Goal: Information Seeking & Learning: Learn about a topic

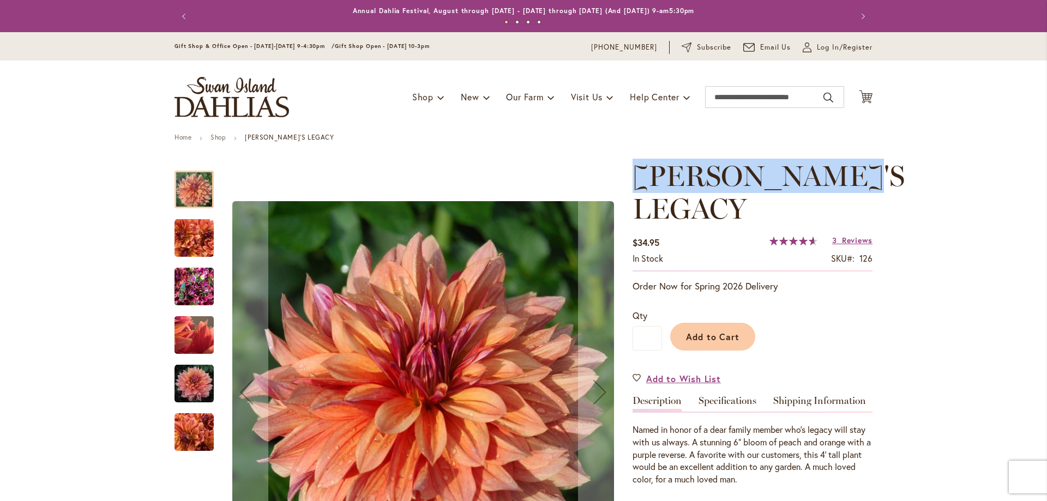
drag, startPoint x: 630, startPoint y: 156, endPoint x: 870, endPoint y: 192, distance: 243.1
click at [866, 183] on h1 "[PERSON_NAME]'S LEGACY" at bounding box center [752, 192] width 240 height 65
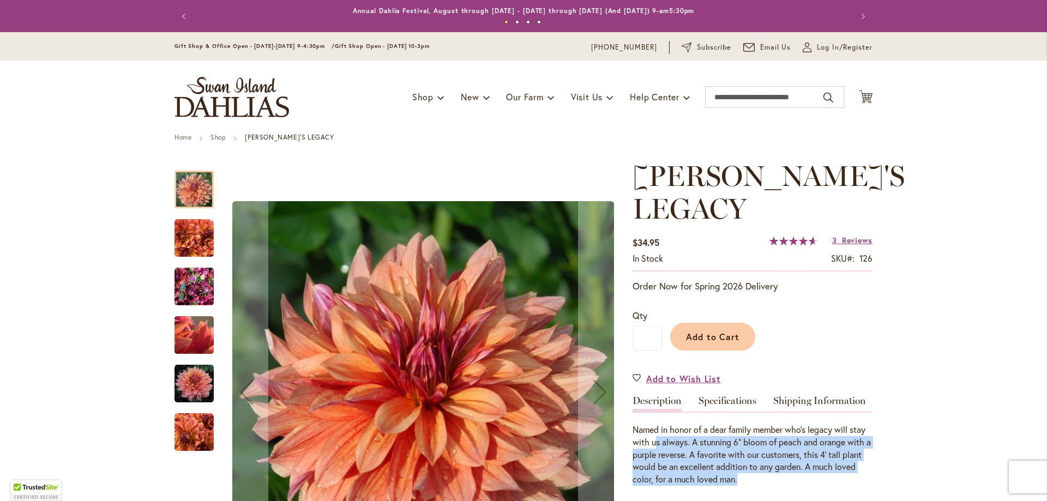
drag, startPoint x: 791, startPoint y: 453, endPoint x: 650, endPoint y: 404, distance: 148.8
click at [650, 424] on div "Named in honor of a dear family member who's legacy will stay with us always. A…" at bounding box center [752, 455] width 240 height 62
drag, startPoint x: 639, startPoint y: 399, endPoint x: 768, endPoint y: 452, distance: 139.3
click at [768, 452] on div "Named in honor of a dear family member who's legacy will stay with us always. A…" at bounding box center [752, 455] width 240 height 62
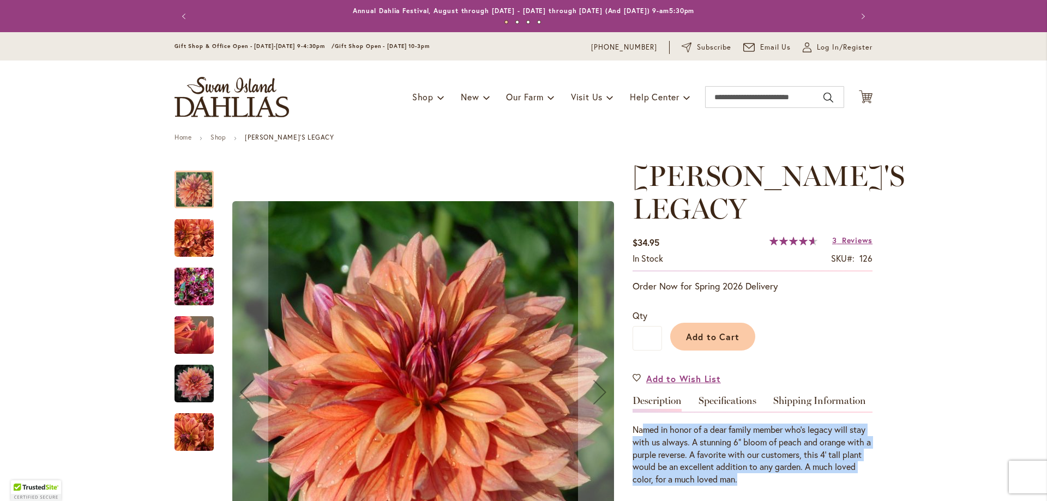
click at [768, 452] on div "Named in honor of a dear family member who's legacy will stay with us always. A…" at bounding box center [752, 455] width 240 height 62
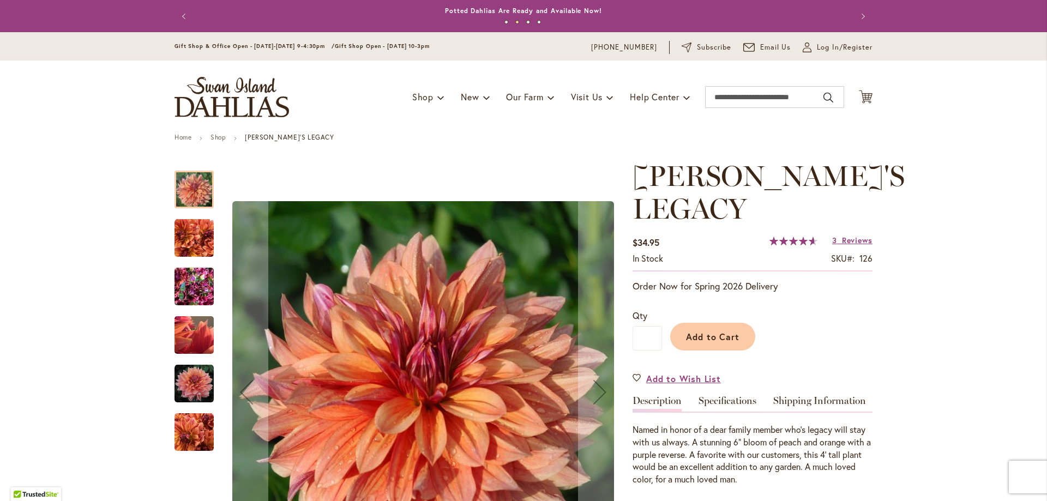
click at [174, 406] on div "Andy's Legacy" at bounding box center [193, 426] width 39 height 49
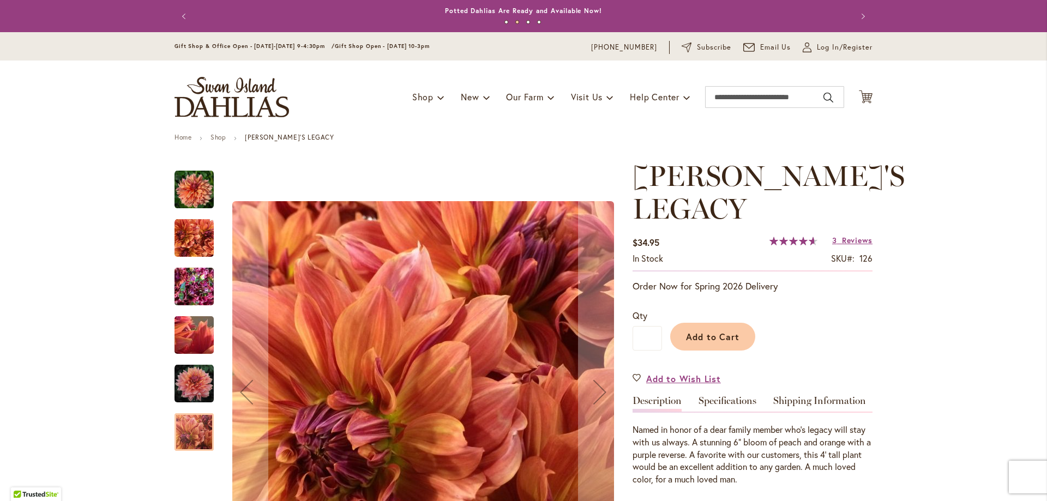
click at [180, 383] on img "Andy's Legacy" at bounding box center [193, 383] width 39 height 39
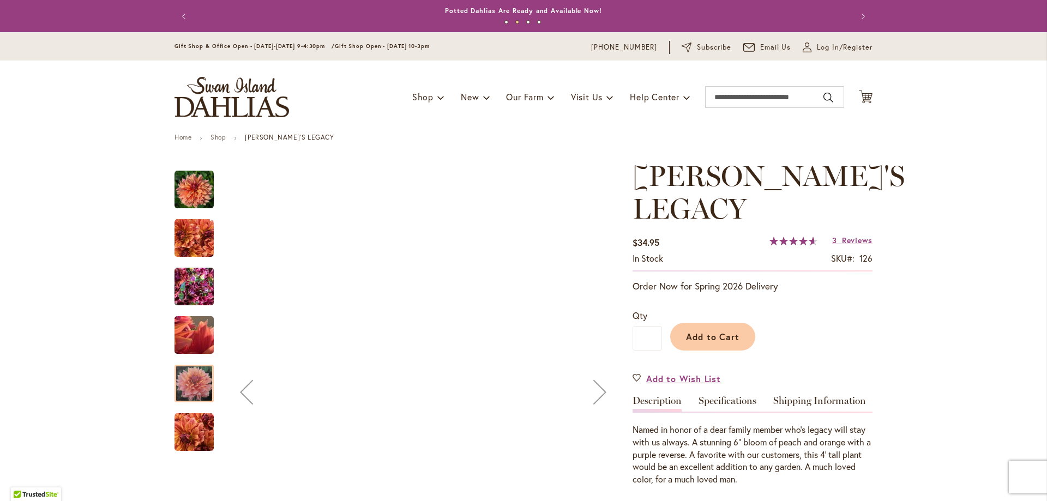
click at [174, 288] on img "Andy's Legacy" at bounding box center [193, 287] width 39 height 52
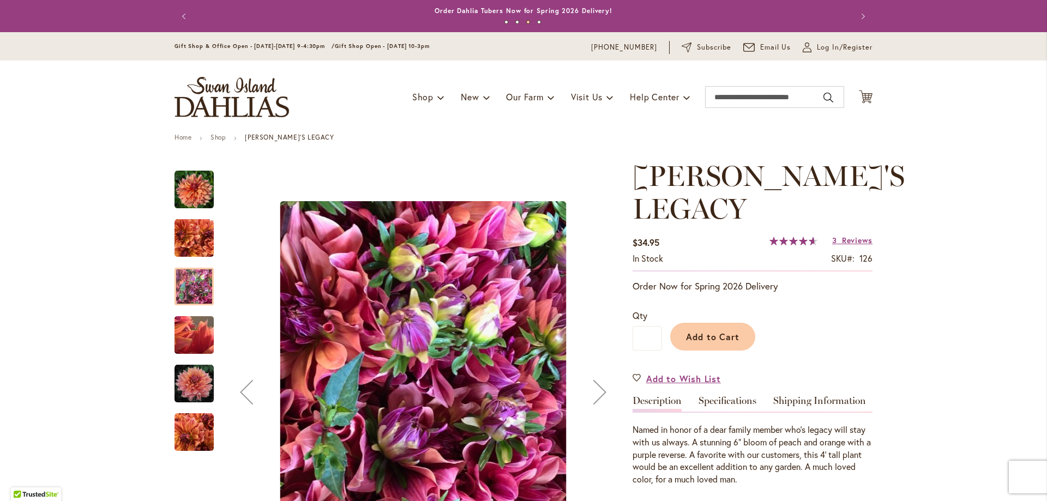
click at [182, 243] on img "Andy's Legacy" at bounding box center [193, 238] width 39 height 39
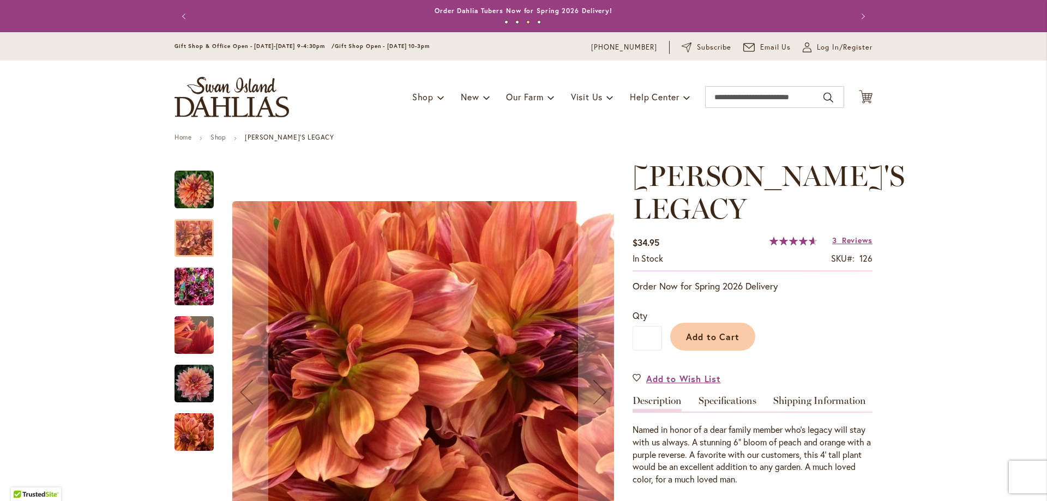
click at [174, 431] on img "Andy's Legacy" at bounding box center [193, 432] width 39 height 39
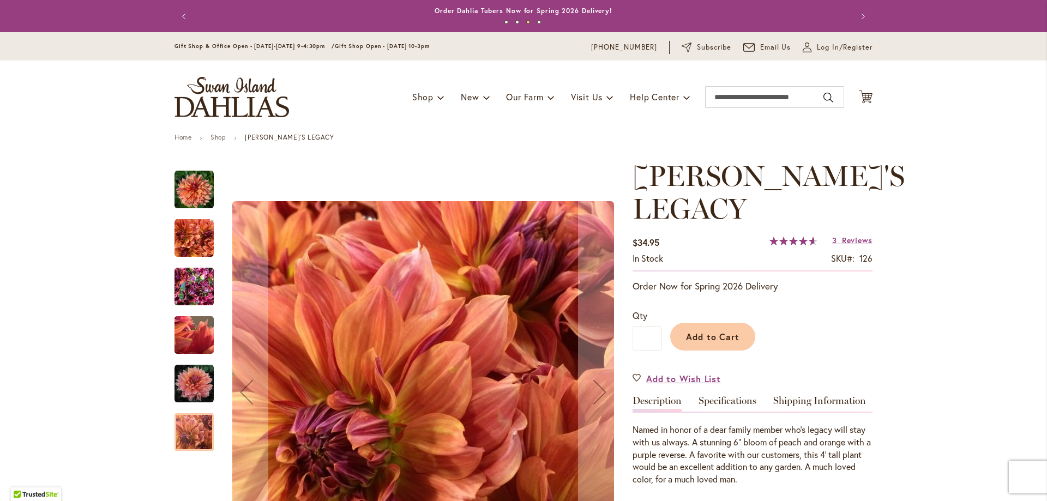
click at [194, 381] on img "Andy's Legacy" at bounding box center [193, 383] width 39 height 39
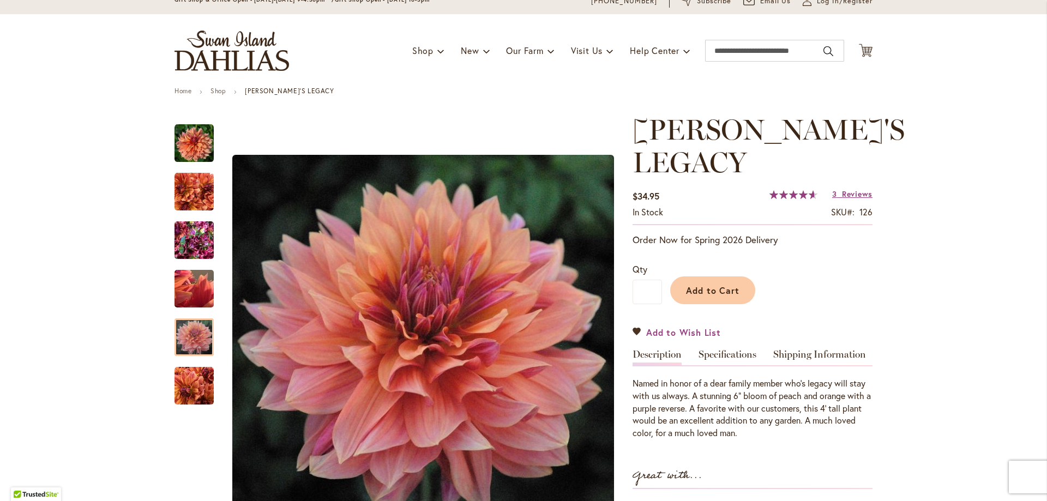
scroll to position [109, 0]
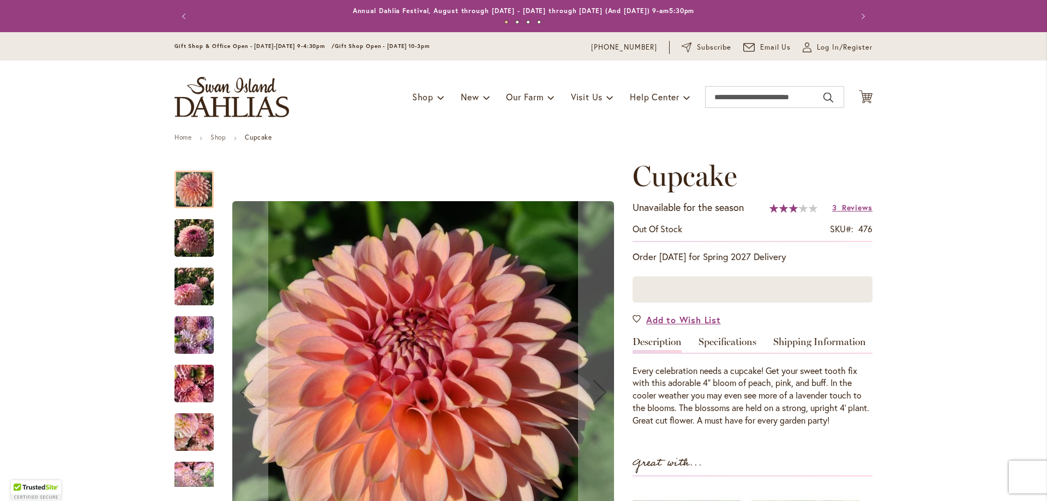
click at [191, 238] on img "Cupcake" at bounding box center [193, 238] width 39 height 52
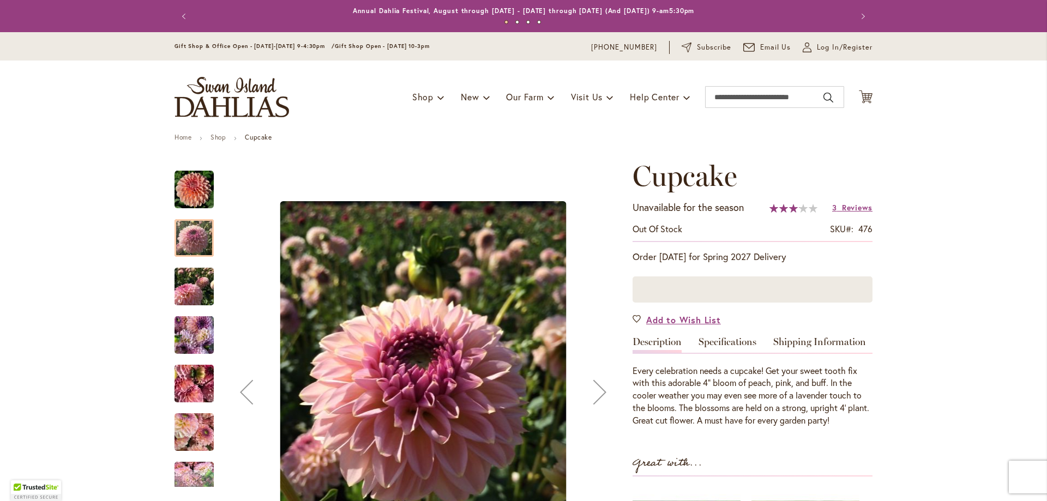
click at [188, 289] on img "Cupcake" at bounding box center [193, 287] width 39 height 52
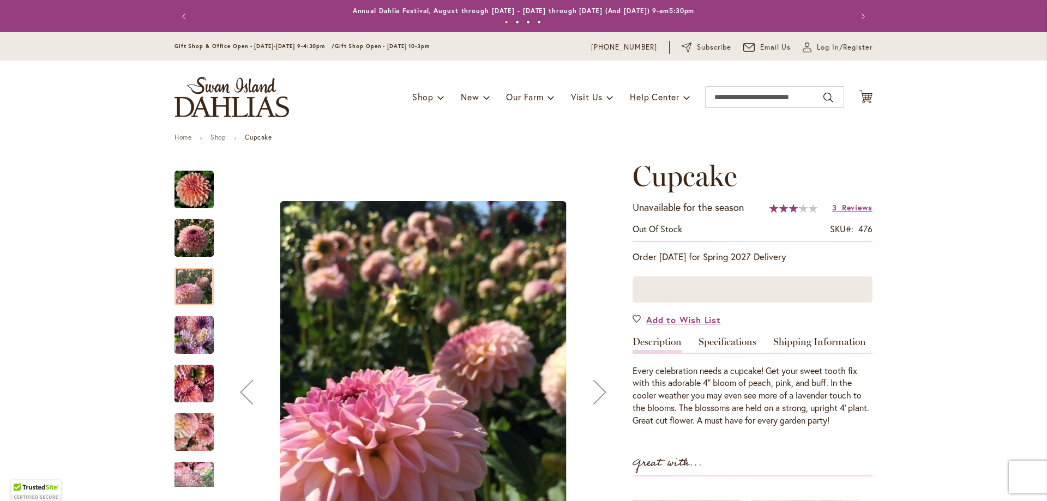
click at [190, 328] on img "Cupcake" at bounding box center [193, 335] width 39 height 52
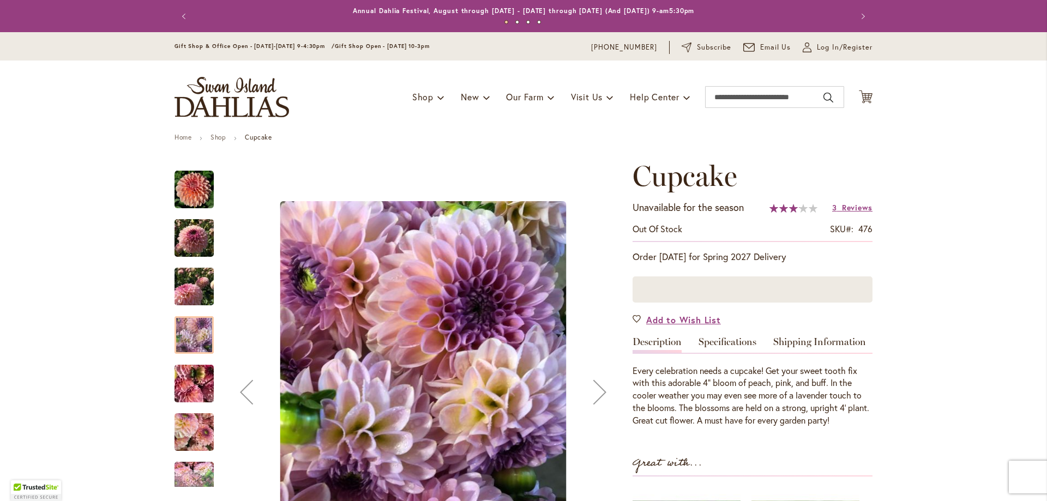
click at [193, 375] on img "Cupcake" at bounding box center [194, 383] width 79 height 59
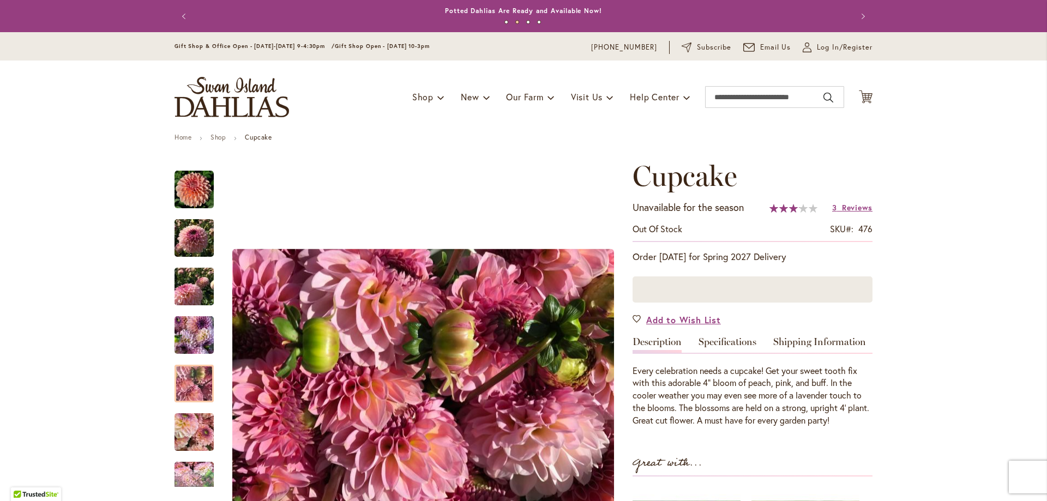
drag, startPoint x: 871, startPoint y: 422, endPoint x: 643, endPoint y: 363, distance: 234.9
click at [643, 363] on div "Every celebration needs a cupcake! Get your sweet tooth fix with this adorable …" at bounding box center [752, 390] width 240 height 74
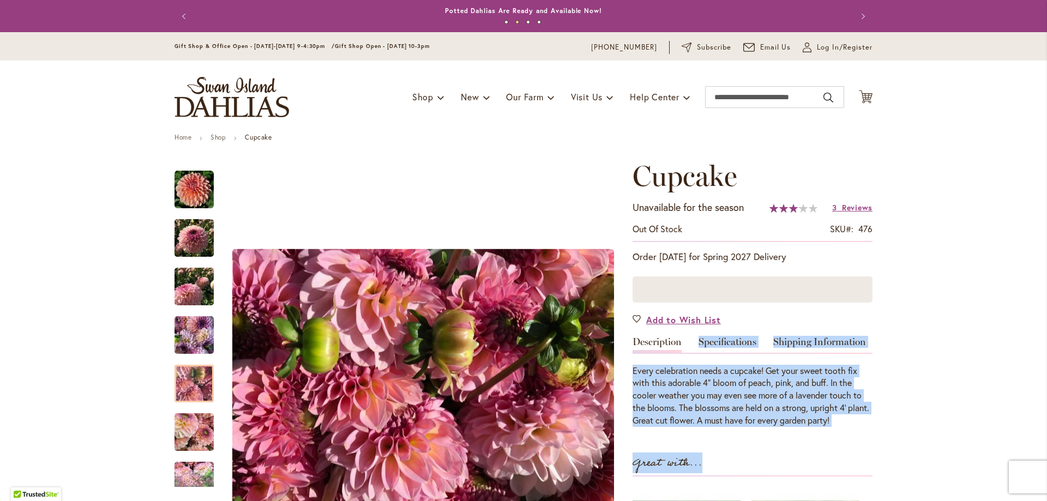
drag, startPoint x: 629, startPoint y: 362, endPoint x: 930, endPoint y: 432, distance: 309.1
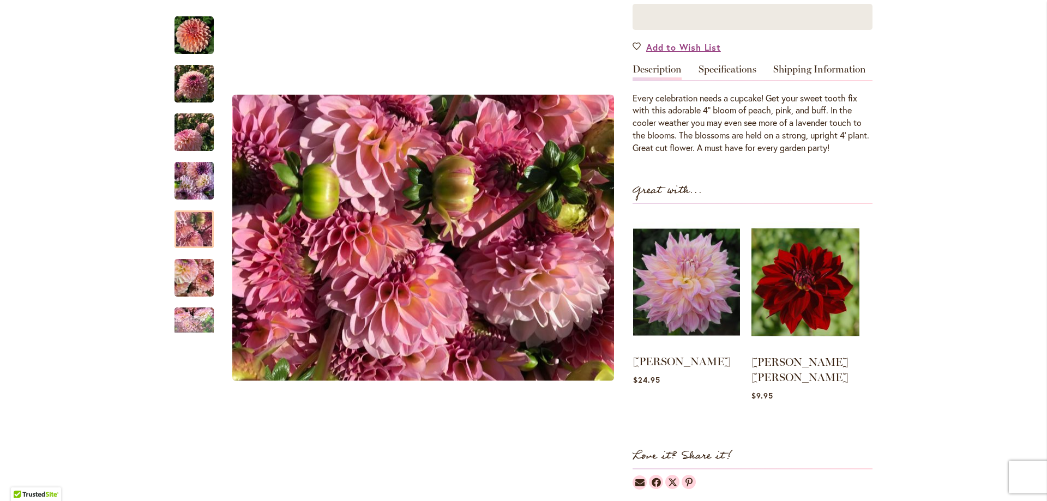
click at [662, 295] on img at bounding box center [686, 282] width 107 height 134
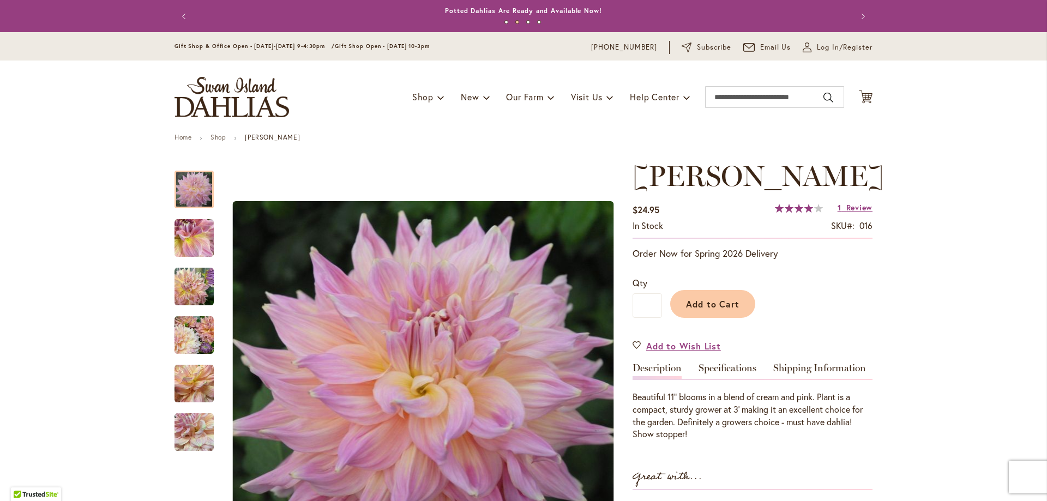
drag, startPoint x: 659, startPoint y: 166, endPoint x: 784, endPoint y: 219, distance: 135.9
click at [784, 192] on h1 "[PERSON_NAME]" at bounding box center [752, 176] width 240 height 33
